Goal: Task Accomplishment & Management: Use online tool/utility

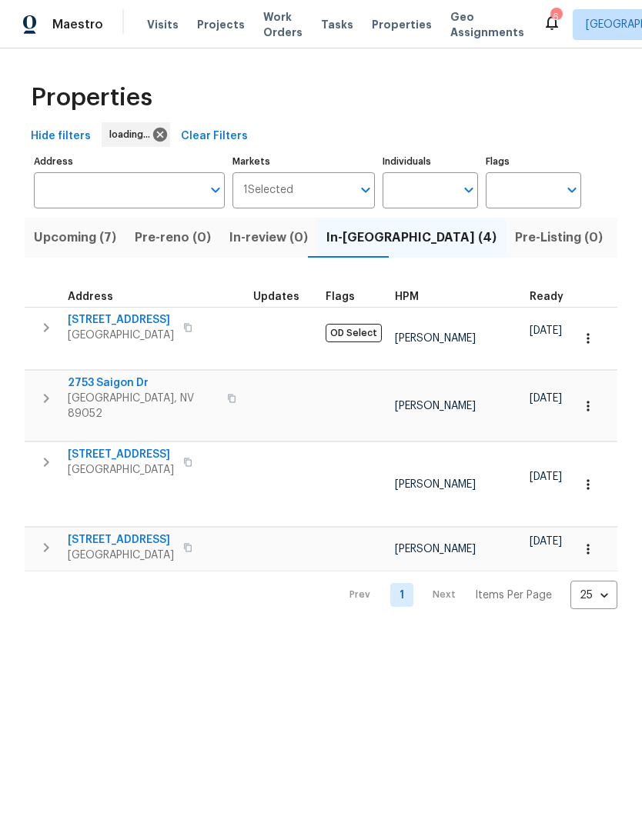
click at [65, 245] on span "Upcoming (7)" at bounding box center [75, 238] width 82 height 22
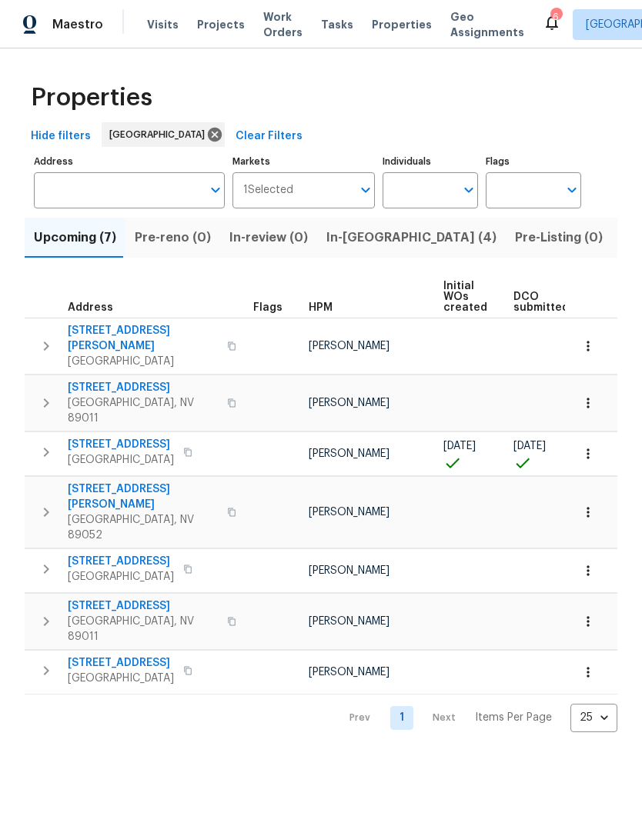
click at [88, 437] on span "9112 Harbor Wind Ave" at bounding box center [121, 444] width 106 height 15
click at [591, 446] on icon "button" at bounding box center [587, 453] width 15 height 15
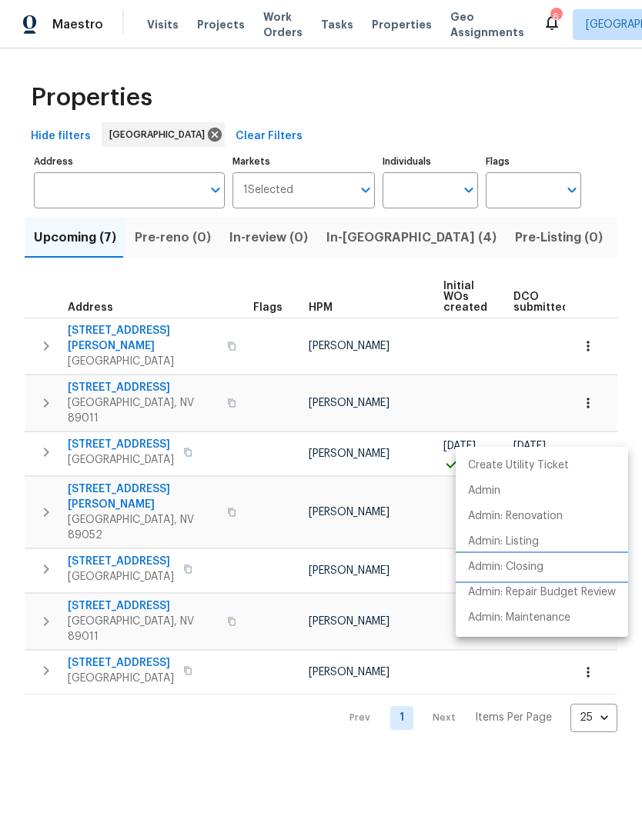
click at [488, 566] on p "Admin: Closing" at bounding box center [505, 567] width 75 height 16
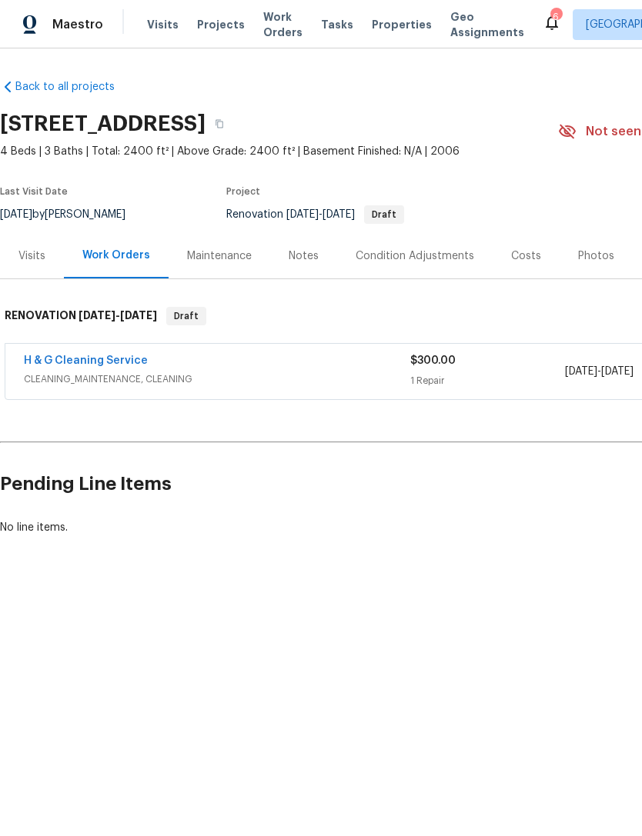
click at [299, 248] on div "Notes" at bounding box center [303, 255] width 30 height 15
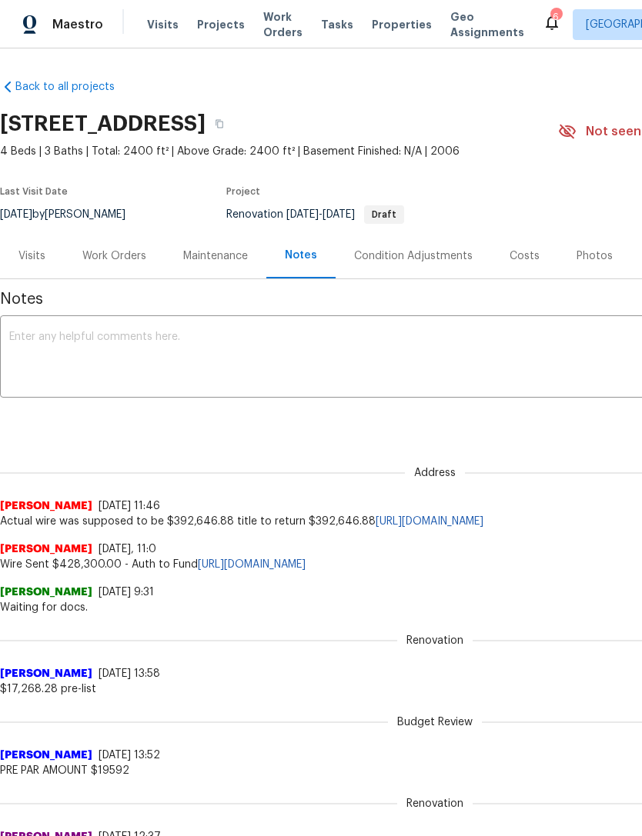
click at [106, 262] on div "Work Orders" at bounding box center [114, 255] width 64 height 15
